Goal: Obtain resource: Download file/media

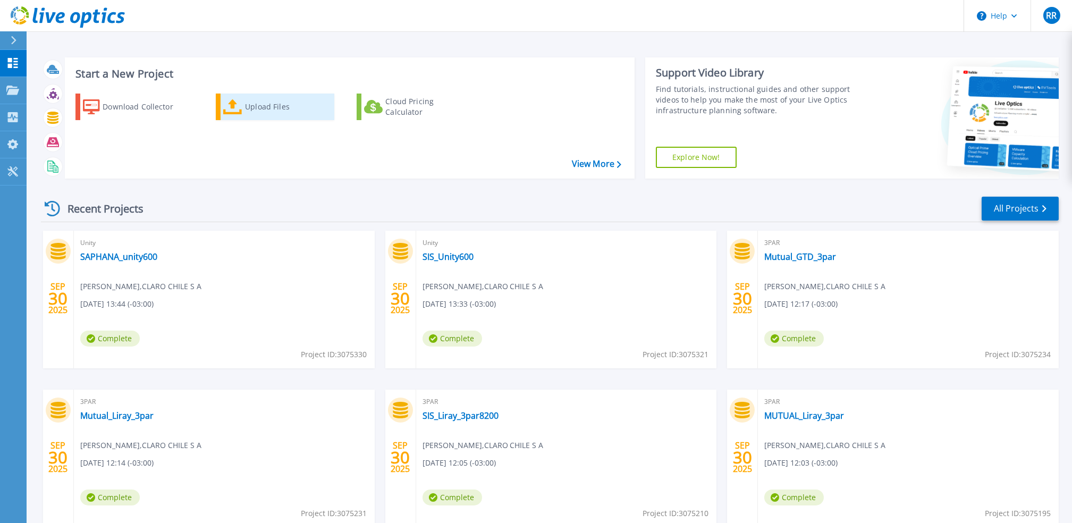
click at [265, 108] on div "Upload Files" at bounding box center [287, 106] width 85 height 21
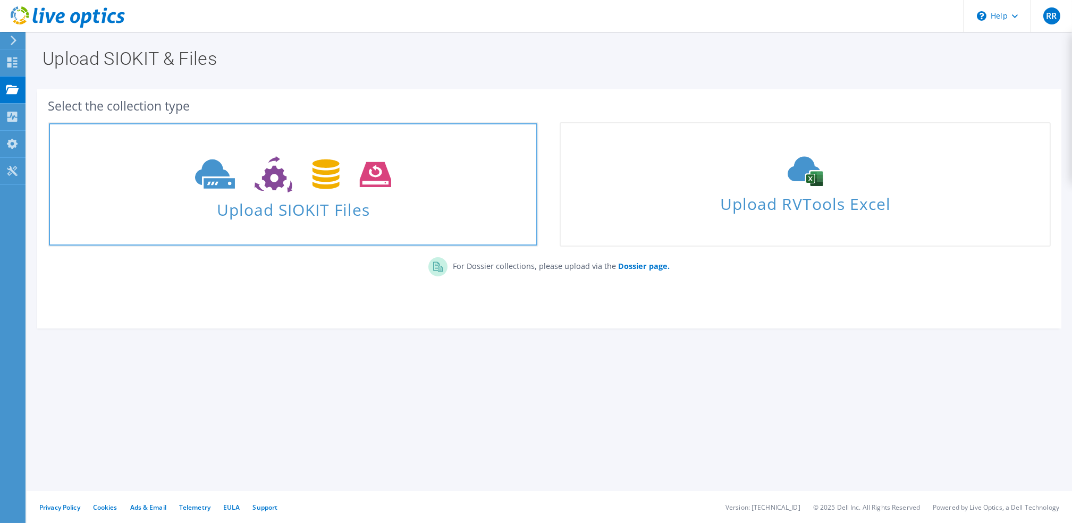
click at [230, 215] on span "Upload SIOKIT Files" at bounding box center [293, 206] width 489 height 23
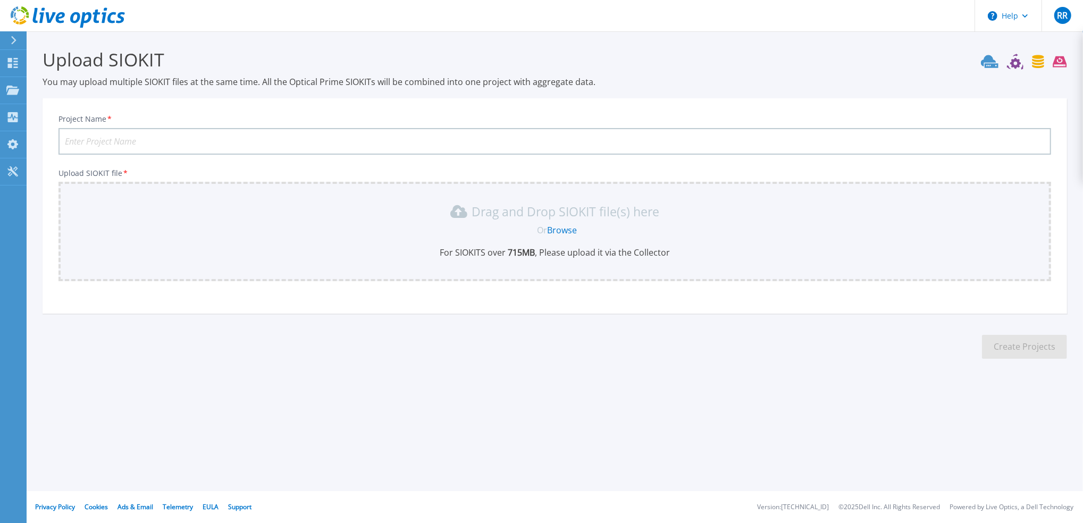
click at [248, 144] on input "Project Name *" at bounding box center [554, 141] width 993 height 27
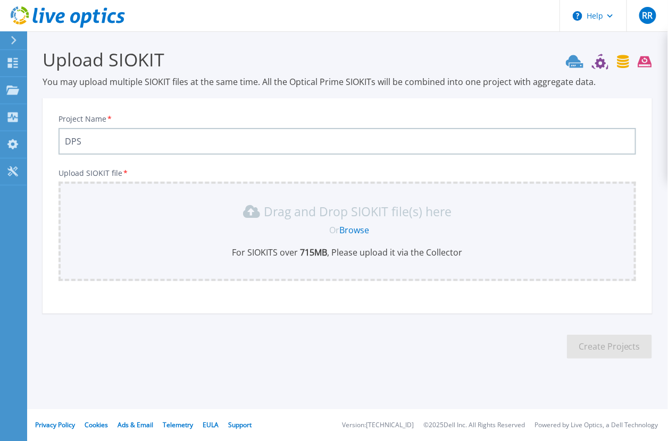
click at [164, 140] on input "DPS" at bounding box center [346, 141] width 577 height 27
type input "DPS IBM 95000"
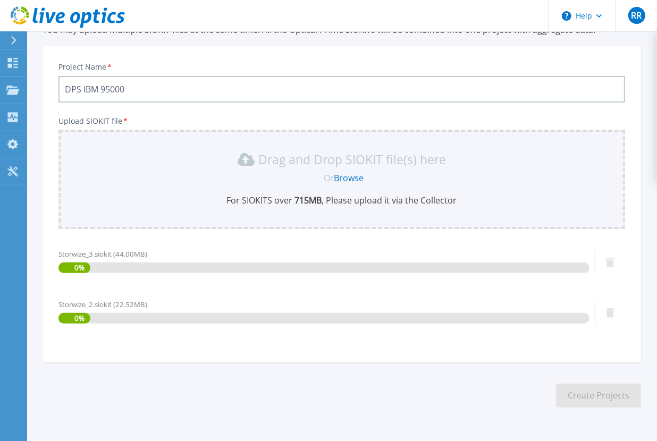
scroll to position [80, 0]
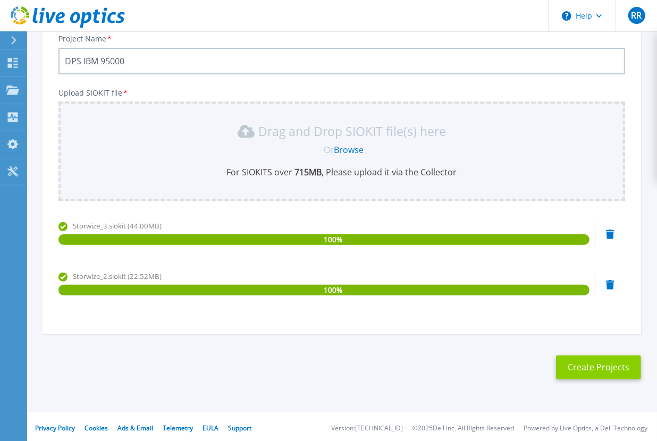
click at [588, 367] on button "Create Projects" at bounding box center [598, 368] width 85 height 24
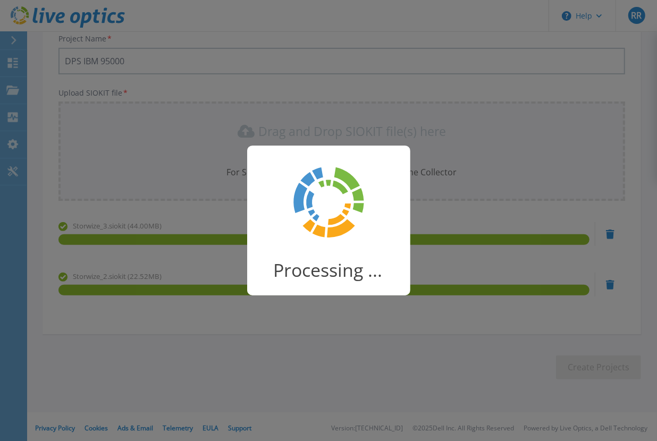
scroll to position [63, 0]
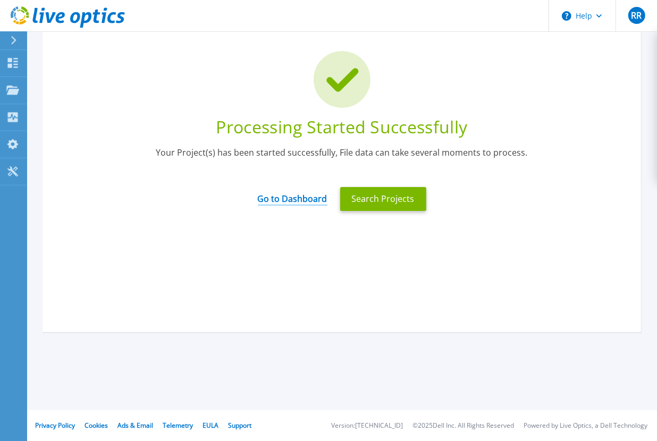
click at [317, 203] on link "Go to Dashboard" at bounding box center [293, 195] width 70 height 21
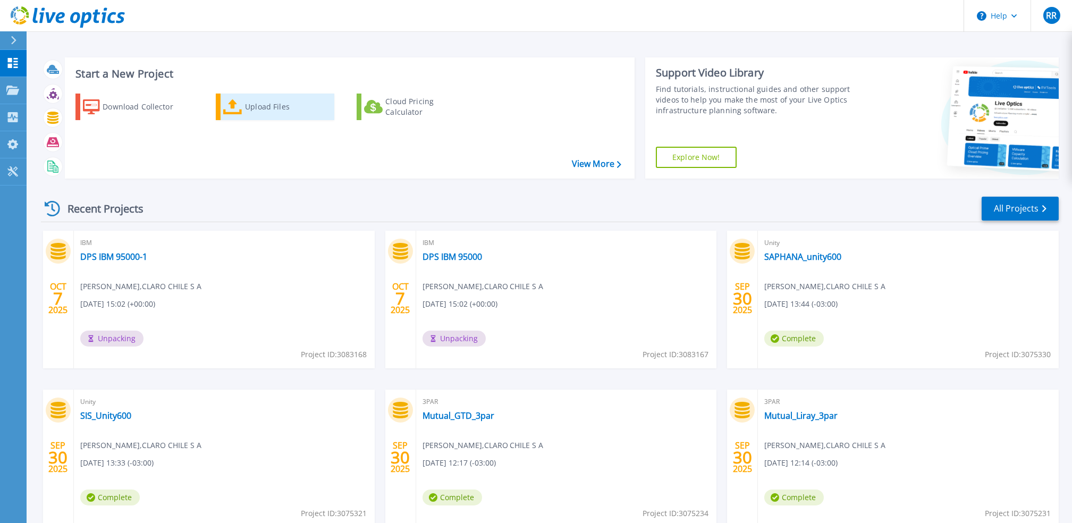
click at [266, 104] on div "Upload Files" at bounding box center [287, 106] width 85 height 21
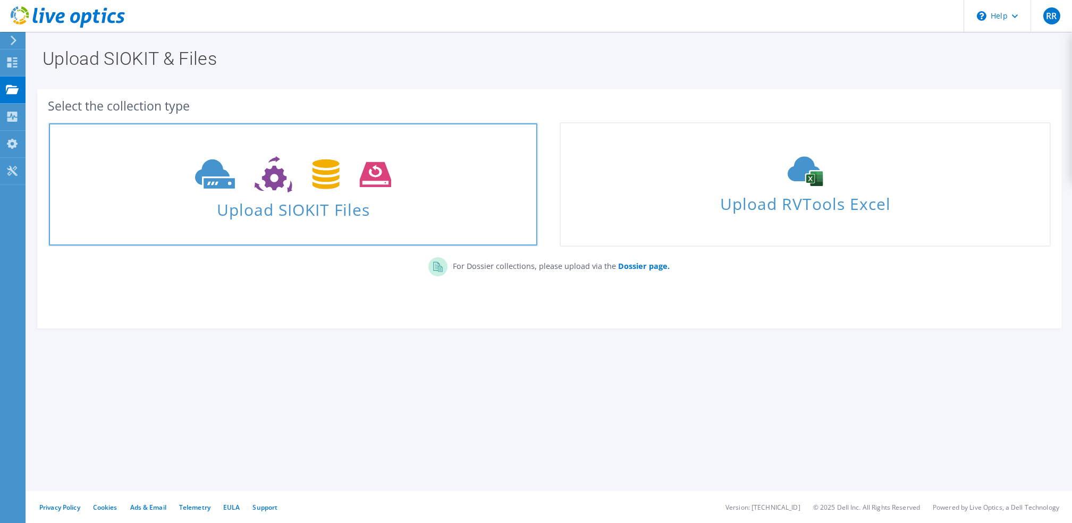
click at [298, 178] on icon at bounding box center [293, 174] width 196 height 37
click at [304, 203] on span "Upload SIOKIT Files" at bounding box center [293, 206] width 489 height 23
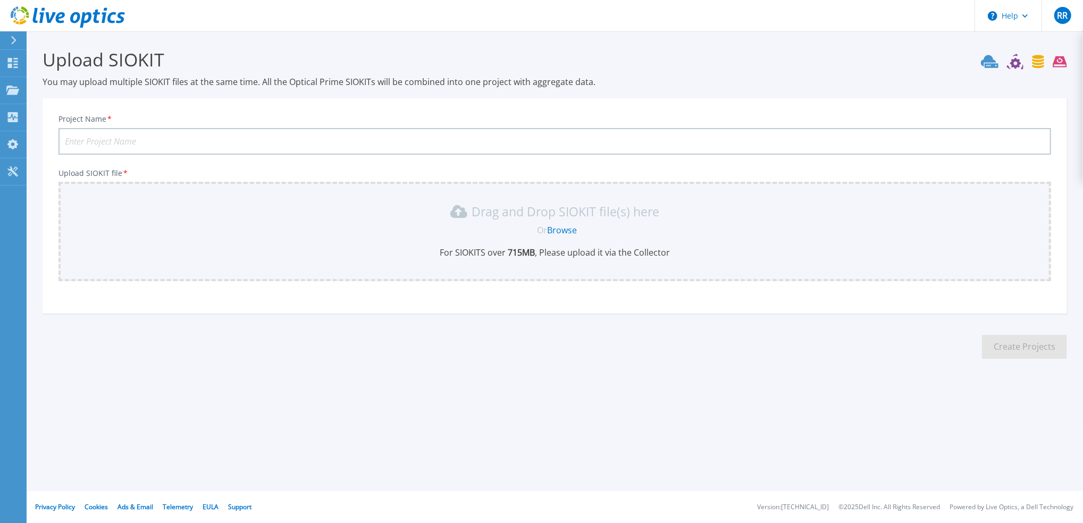
click at [273, 143] on input "Project Name *" at bounding box center [554, 141] width 993 height 27
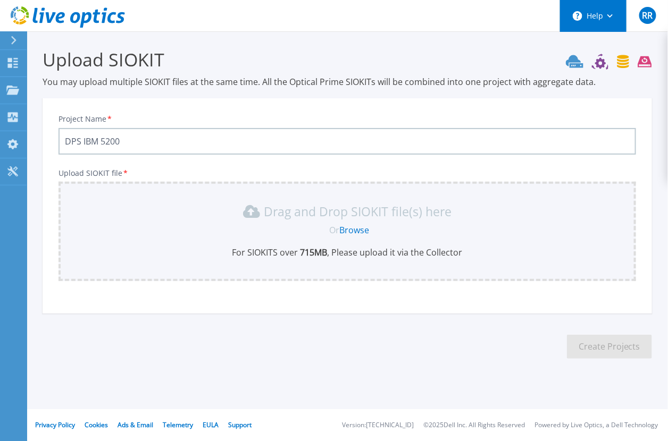
type input "DPS IBM 5200"
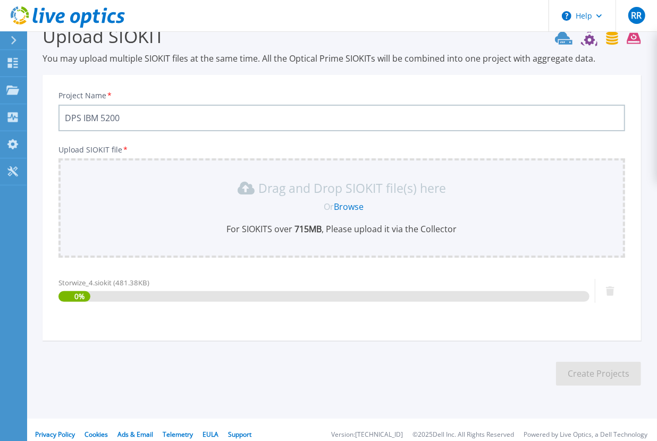
scroll to position [30, 0]
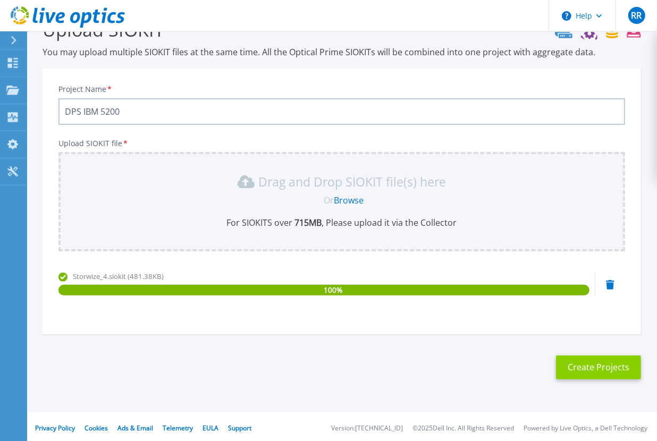
click at [595, 367] on button "Create Projects" at bounding box center [598, 368] width 85 height 24
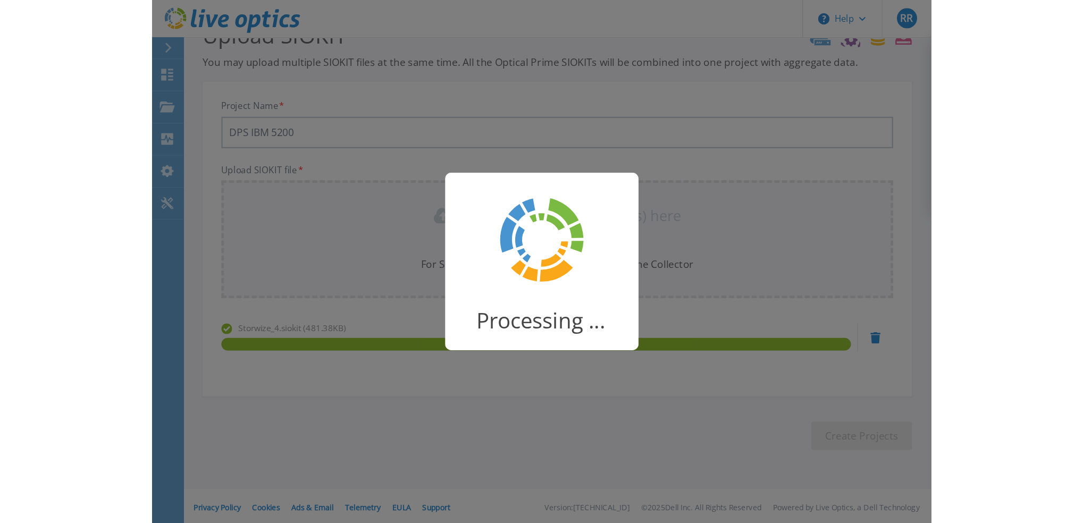
scroll to position [0, 0]
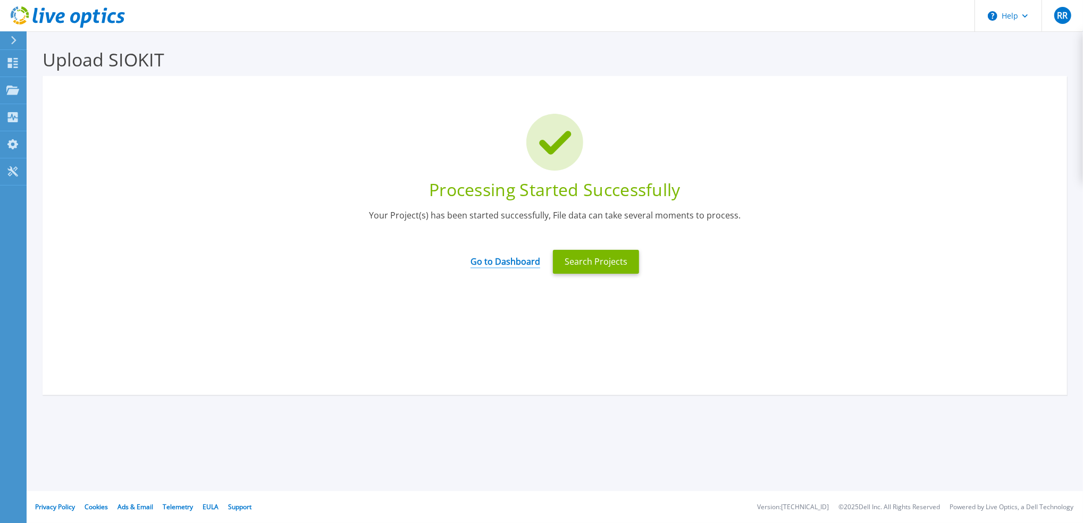
click at [529, 260] on link "Go to Dashboard" at bounding box center [506, 258] width 70 height 21
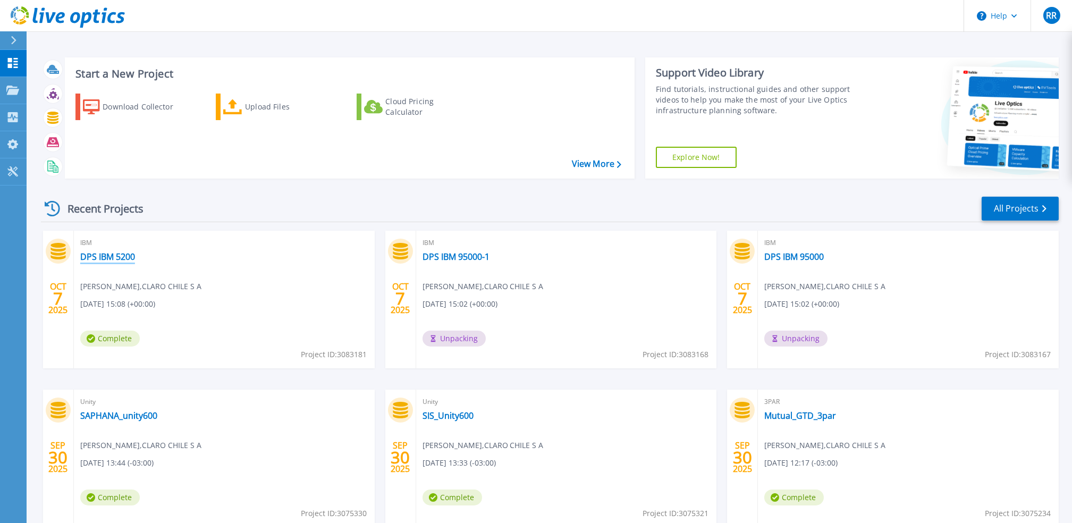
click at [128, 257] on link "DPS IBM 5200" at bounding box center [107, 256] width 55 height 11
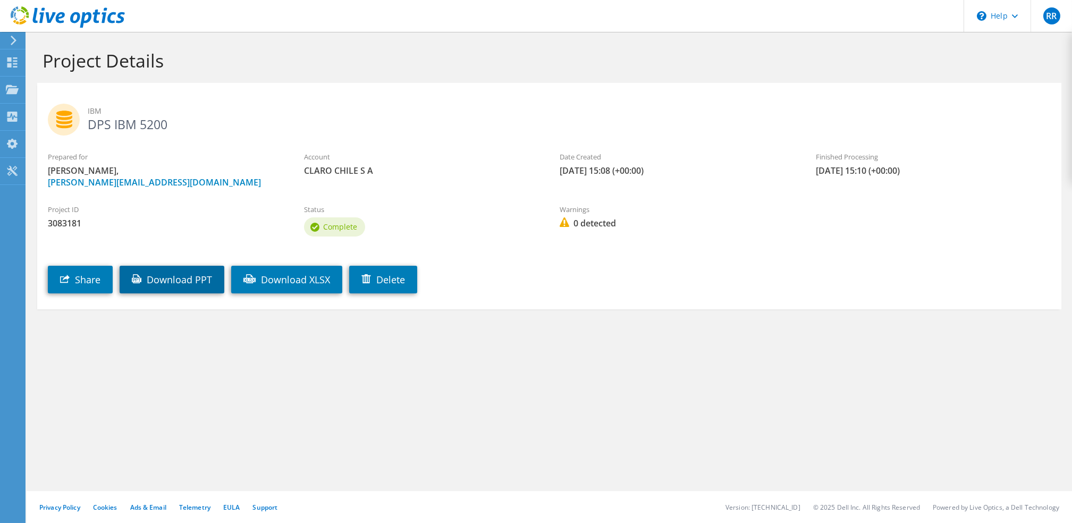
click at [196, 288] on link "Download PPT" at bounding box center [172, 280] width 105 height 28
click at [11, 65] on use at bounding box center [12, 62] width 10 height 10
click at [6, 62] on icon at bounding box center [12, 62] width 13 height 10
click at [13, 62] on icon at bounding box center [12, 62] width 13 height 10
click at [12, 89] on use at bounding box center [12, 89] width 13 height 9
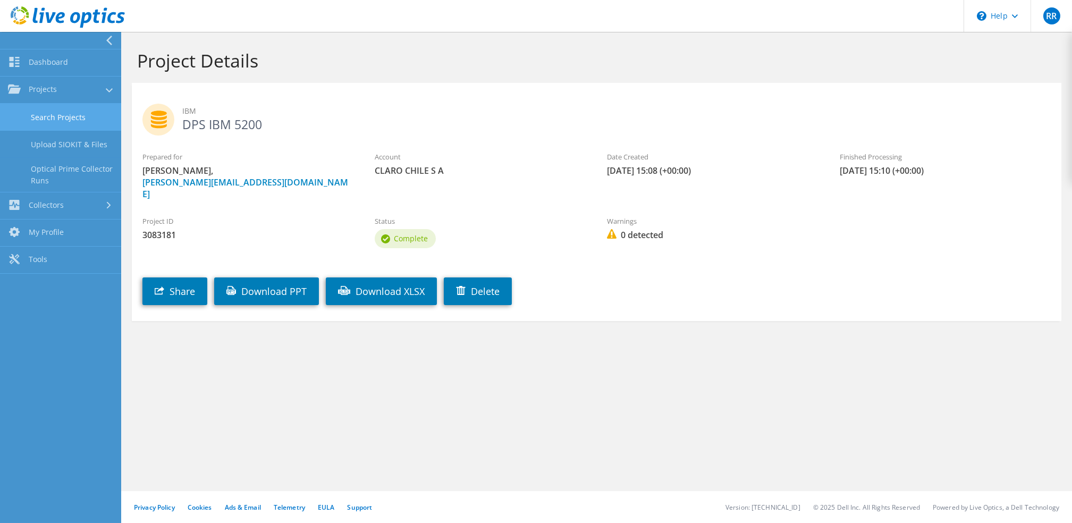
click at [62, 111] on link "Search Projects" at bounding box center [60, 117] width 121 height 27
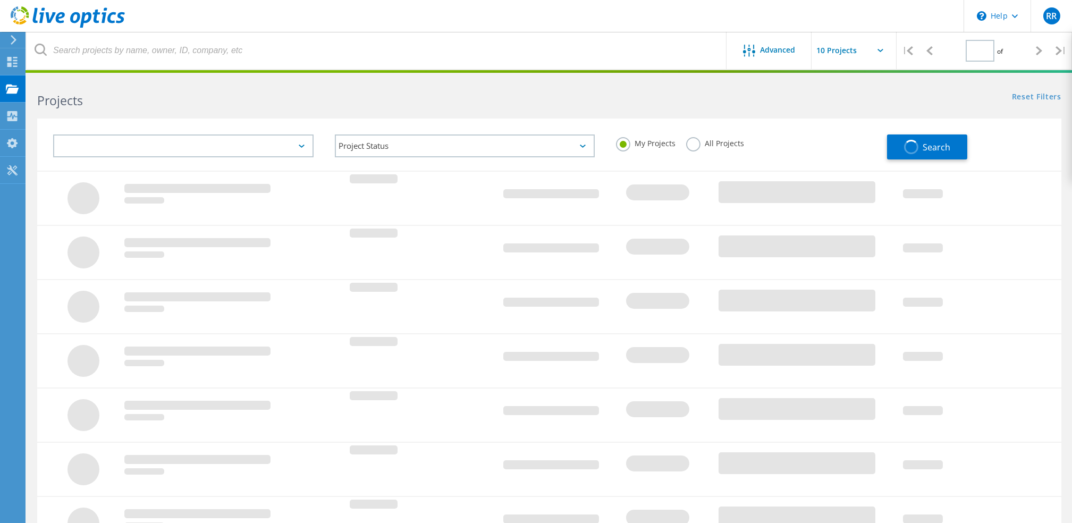
type input "1"
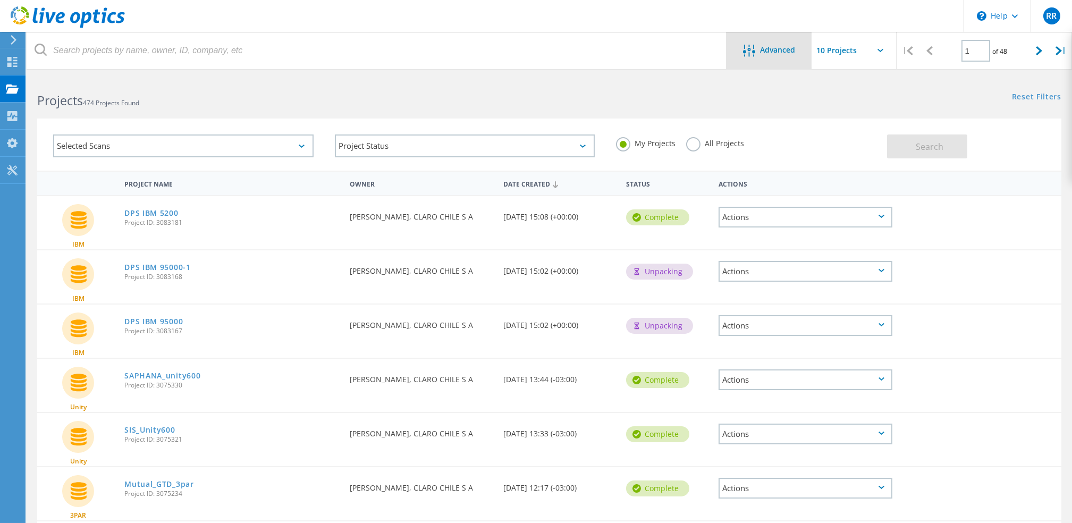
click at [771, 57] on div "Advanced" at bounding box center [769, 51] width 85 height 13
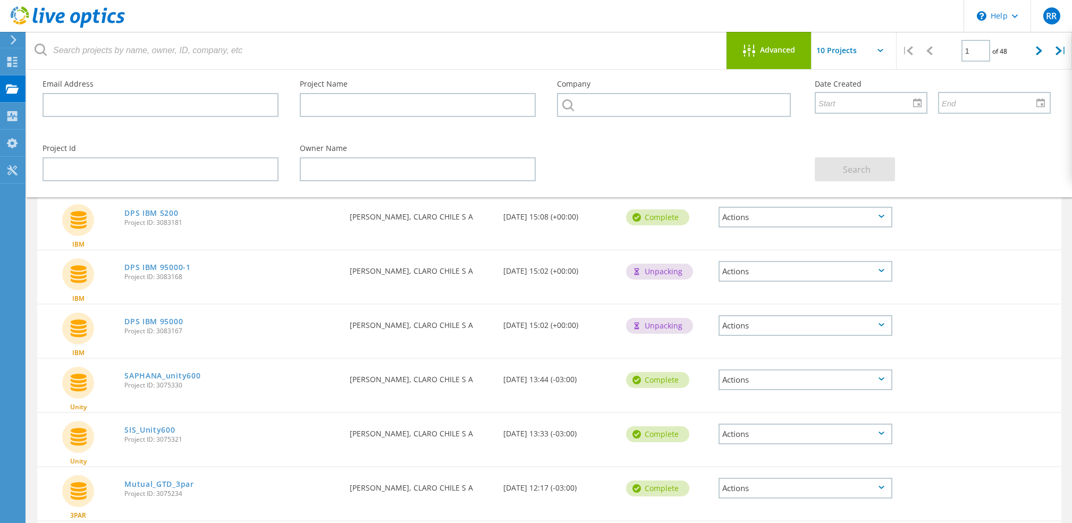
click at [770, 57] on div "Advanced" at bounding box center [769, 51] width 85 height 13
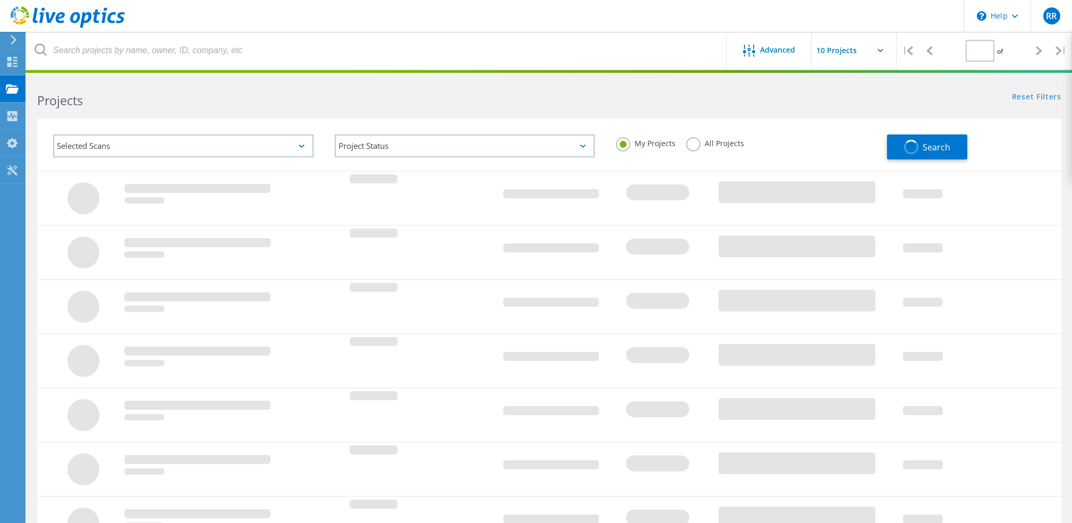
type input "1"
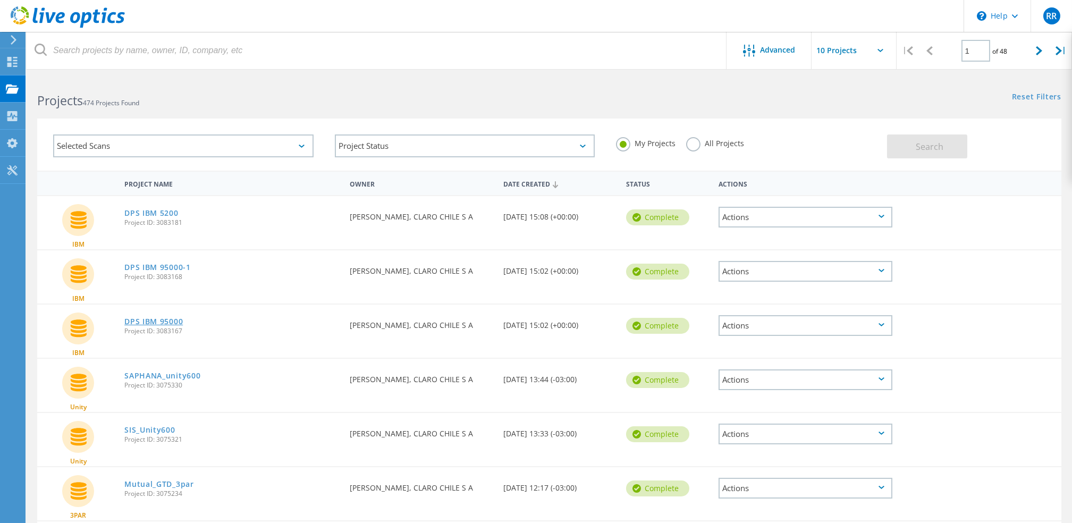
click at [167, 322] on link "DPS IBM 95000" at bounding box center [153, 321] width 58 height 7
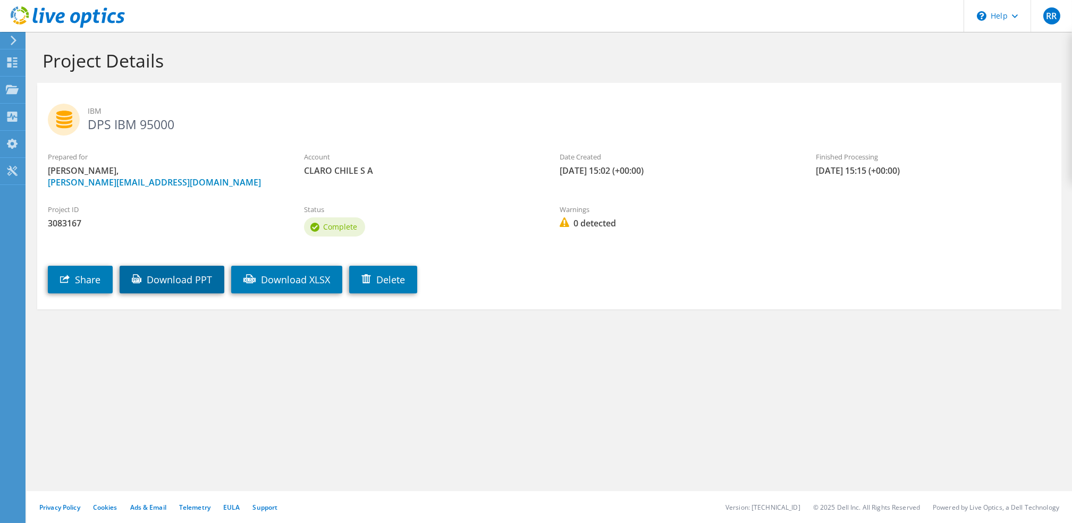
click at [205, 283] on link "Download PPT" at bounding box center [172, 280] width 105 height 28
click at [14, 58] on use at bounding box center [12, 62] width 10 height 10
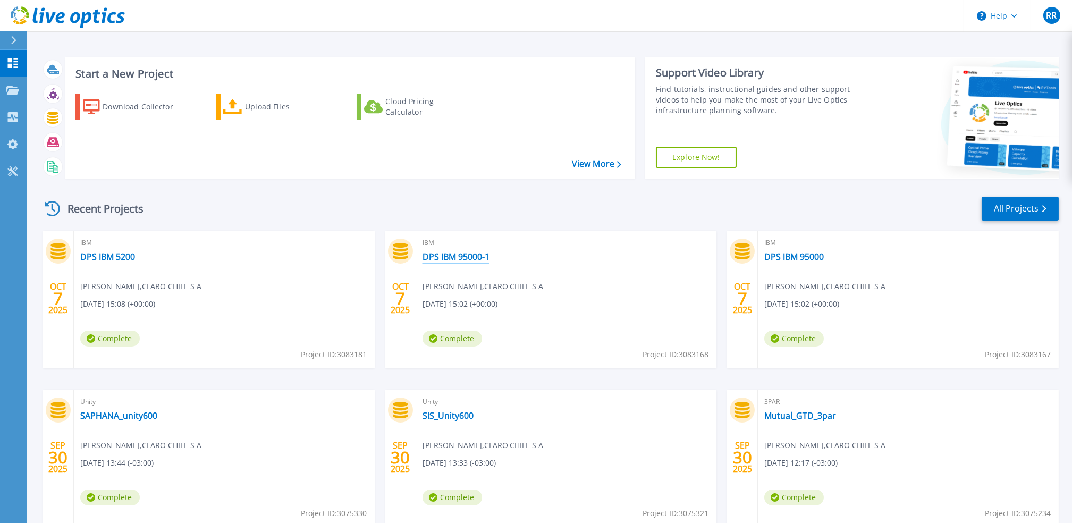
click at [466, 259] on link "DPS IBM 95000-1" at bounding box center [456, 256] width 67 height 11
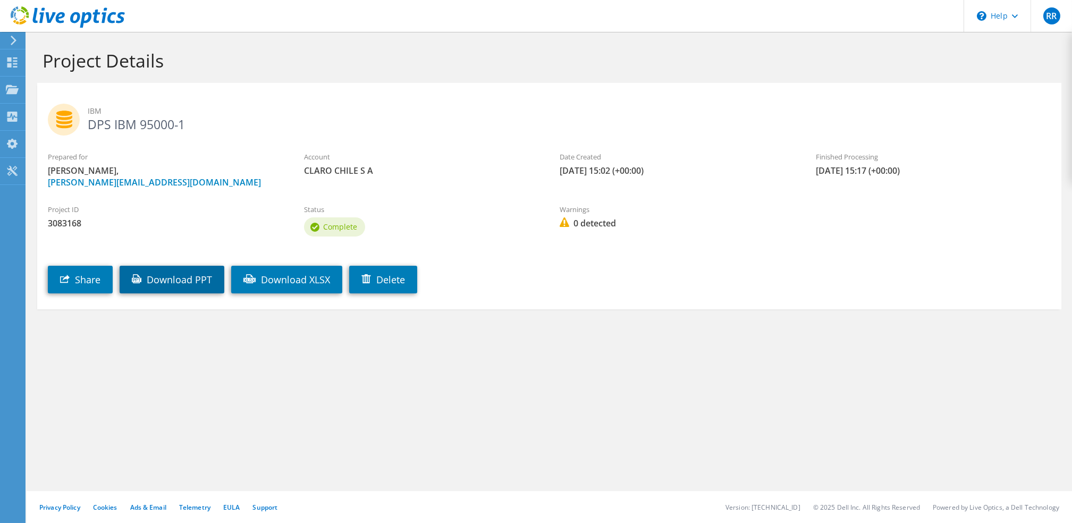
click at [186, 279] on link "Download PPT" at bounding box center [172, 280] width 105 height 28
click at [316, 281] on link "Download XLSX" at bounding box center [286, 280] width 111 height 28
